Goal: Task Accomplishment & Management: Manage account settings

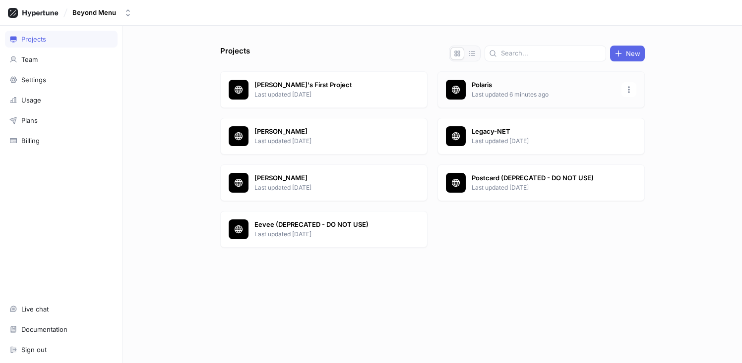
click at [507, 83] on p "Polaris" at bounding box center [544, 85] width 144 height 10
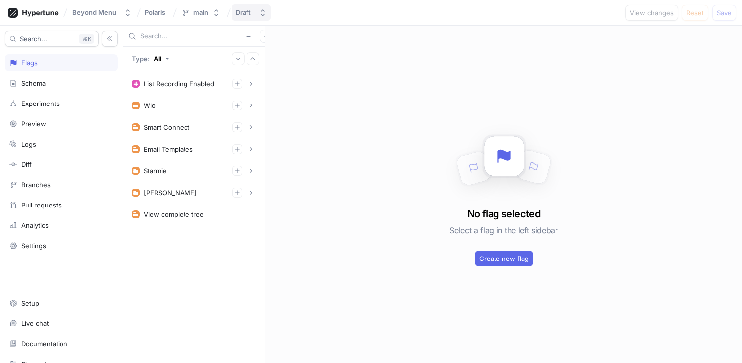
click at [253, 14] on div "Draft" at bounding box center [245, 12] width 19 height 8
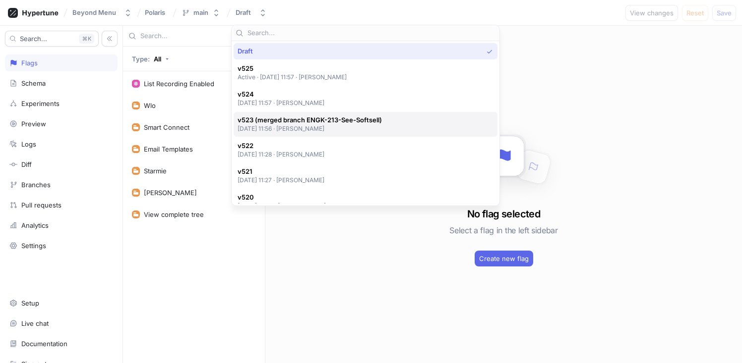
click at [328, 127] on p "[DATE] 11:56 ‧ [PERSON_NAME]" at bounding box center [310, 128] width 144 height 8
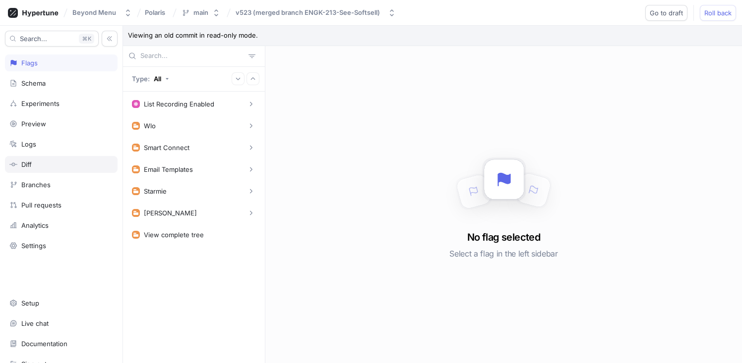
click at [52, 162] on div "Diff" at bounding box center [61, 165] width 104 height 8
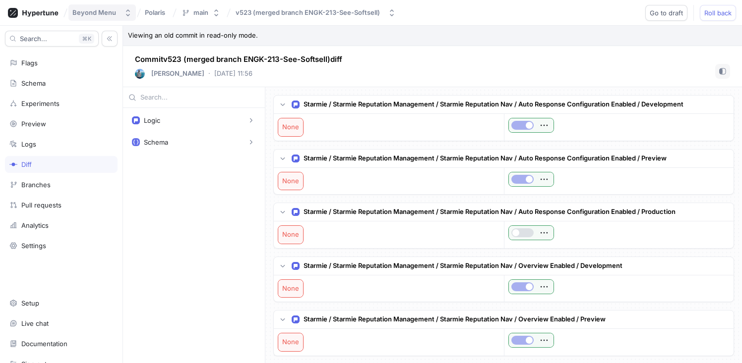
click at [79, 15] on div "Beyond Menu" at bounding box center [94, 12] width 44 height 8
click at [52, 13] on icon at bounding box center [33, 13] width 51 height 10
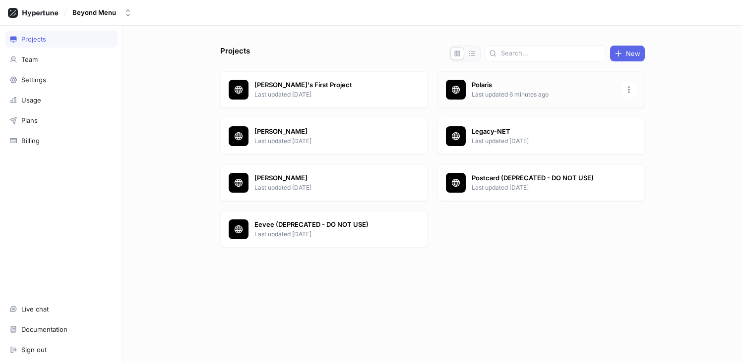
click at [487, 81] on p "Polaris" at bounding box center [544, 85] width 144 height 10
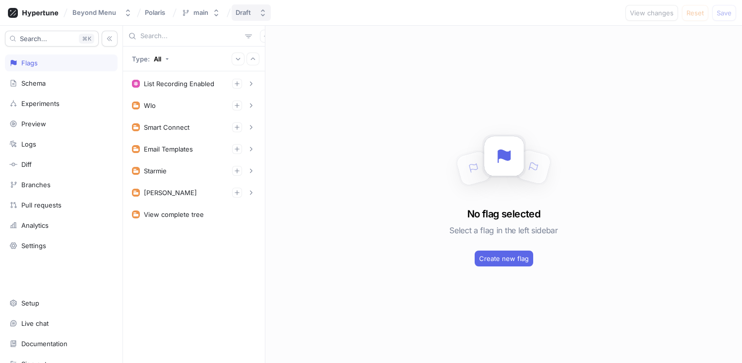
click at [252, 11] on div "Draft" at bounding box center [245, 12] width 19 height 8
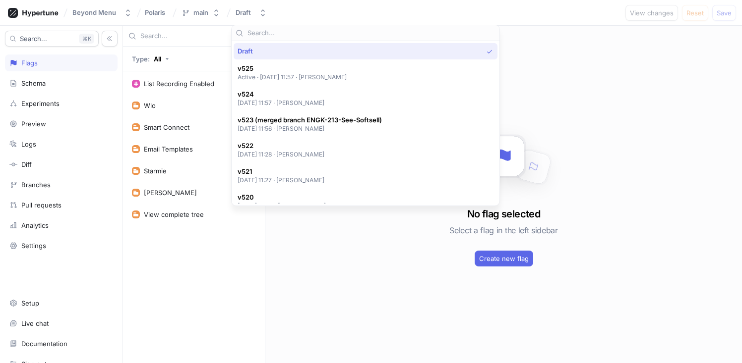
click at [513, 15] on div "Beyond Menu Polaris main Draft View changes Reset Save" at bounding box center [371, 13] width 742 height 26
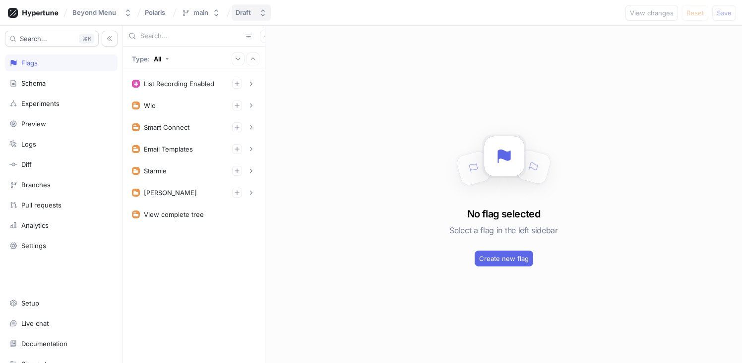
click at [261, 12] on icon "button" at bounding box center [263, 13] width 8 height 8
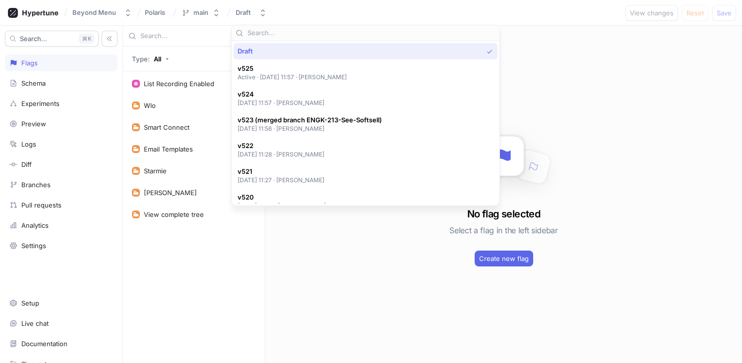
click at [412, 5] on div "Beyond Menu Polaris main Draft View changes Reset Save" at bounding box center [371, 13] width 742 height 26
